Goal: Task Accomplishment & Management: Complete application form

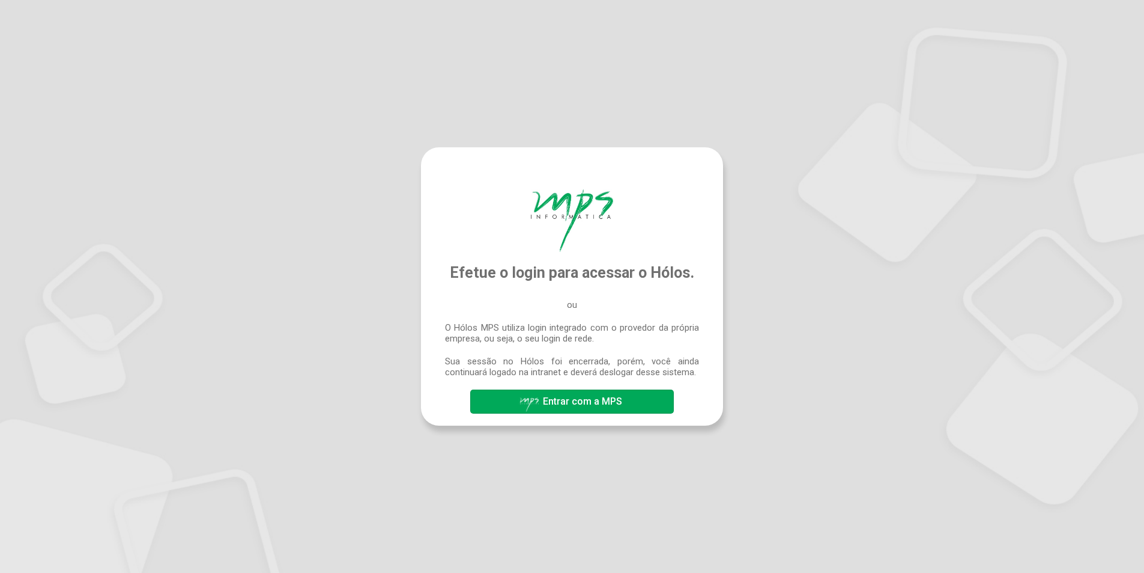
click at [561, 401] on span "Entrar com a MPS" at bounding box center [582, 400] width 79 height 11
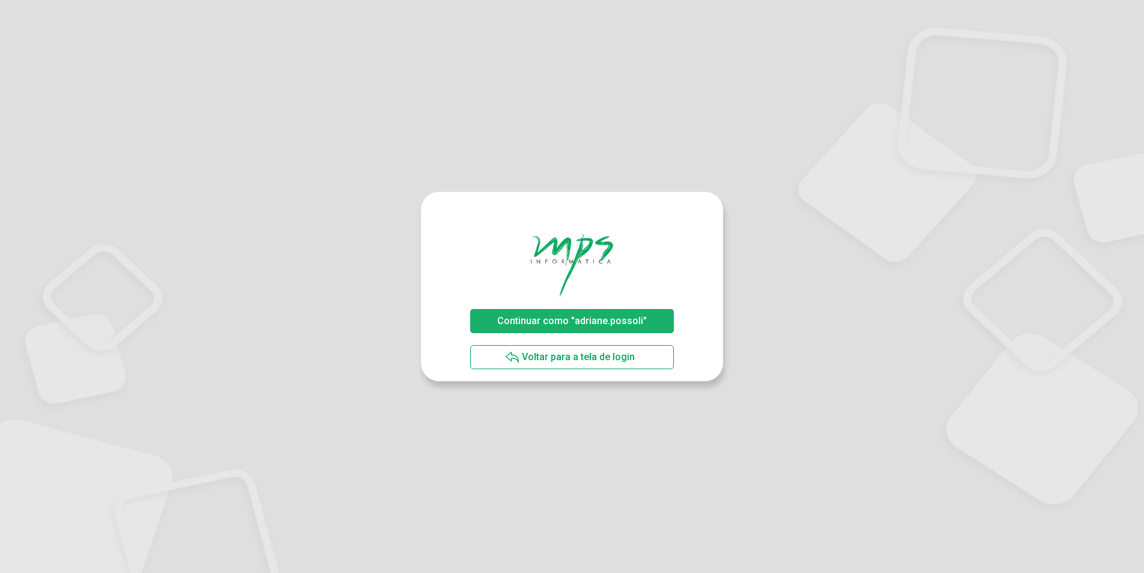
click at [570, 320] on span "Continuar como "adriane.possoli"" at bounding box center [572, 320] width 150 height 11
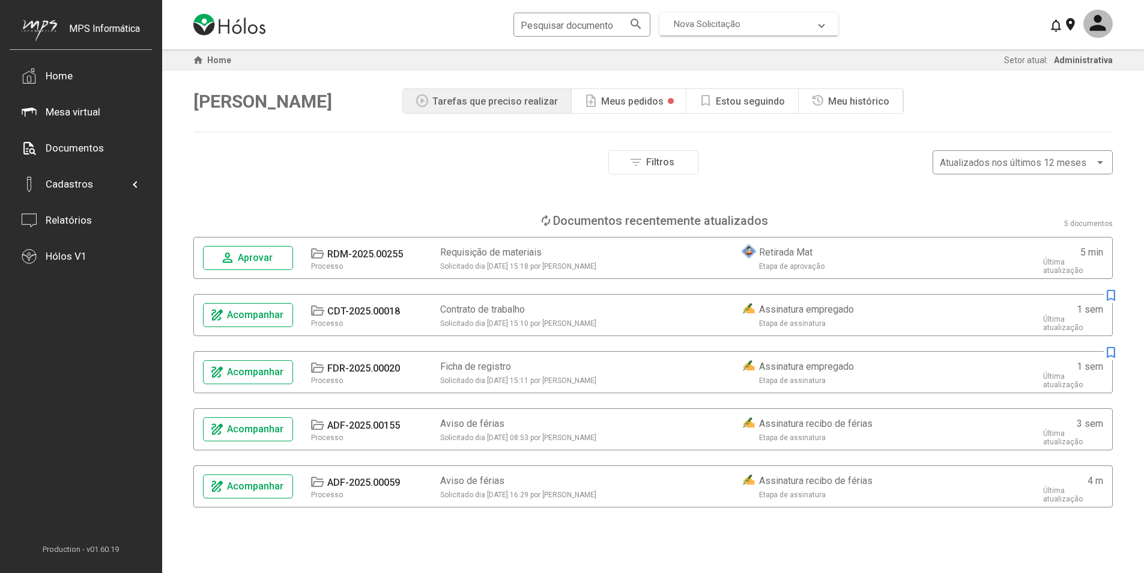
click at [826, 22] on mat-expansion-panel-header "Nova Solicitação" at bounding box center [749, 24] width 179 height 23
